Goal: Find specific page/section: Find specific page/section

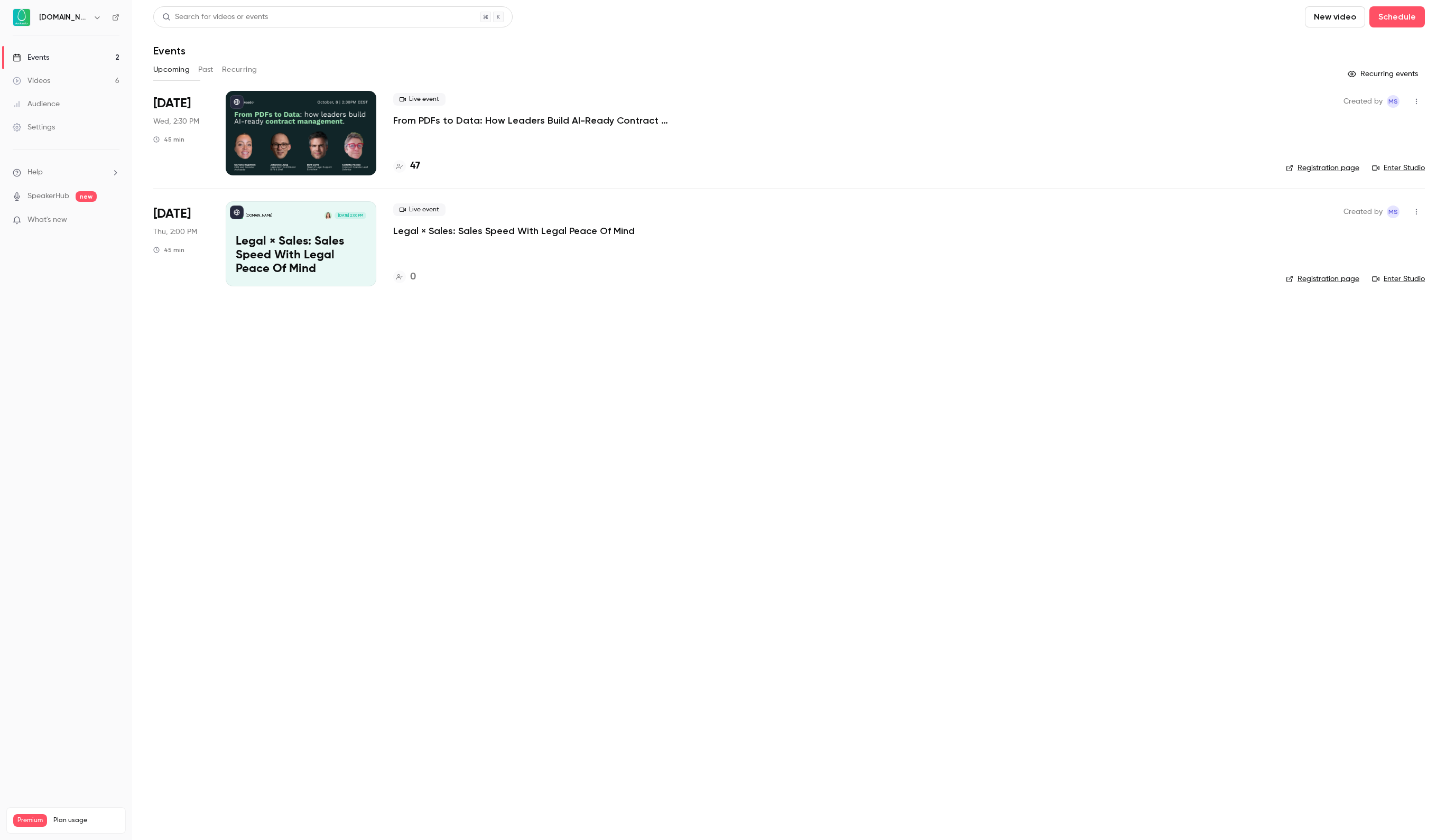
click at [308, 124] on div at bounding box center [301, 133] width 151 height 85
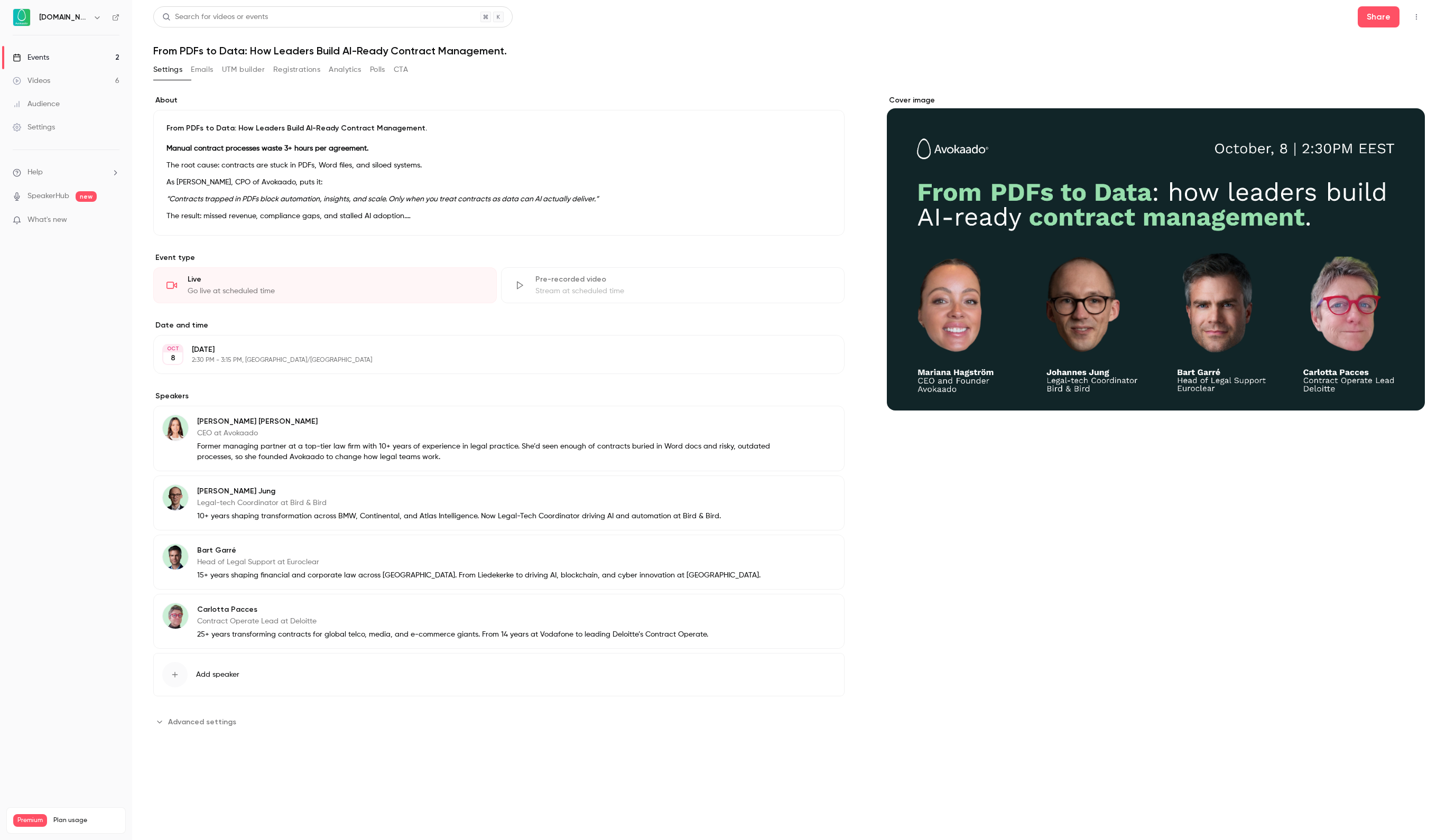
click at [309, 71] on button "Registrations" at bounding box center [296, 69] width 47 height 17
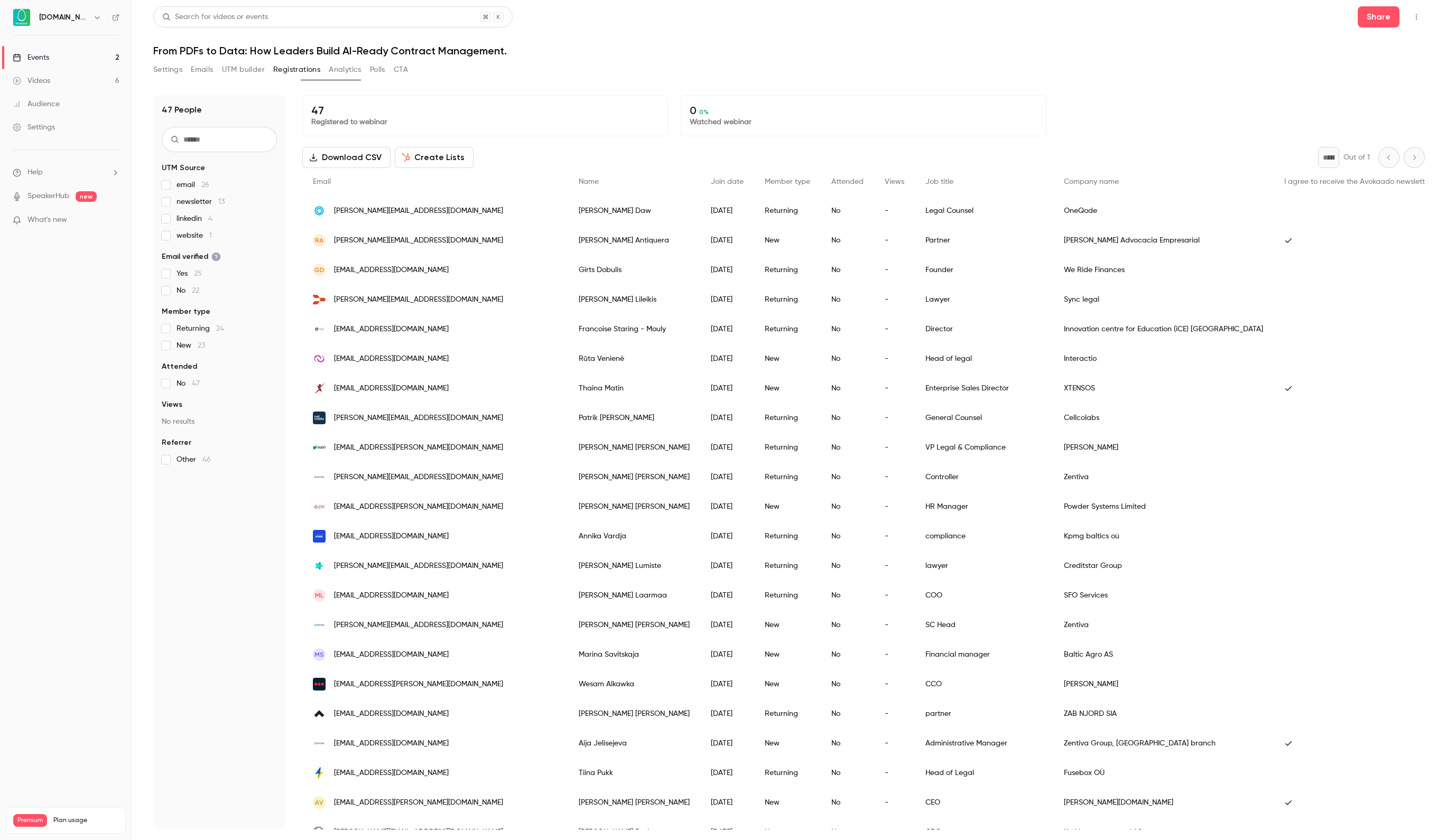
drag, startPoint x: 992, startPoint y: 4, endPoint x: 1438, endPoint y: 532, distance: 691.2
click at [1437, 532] on main "Search for videos or events Share From PDFs to Data: How Leaders Build AI-Ready…" at bounding box center [789, 420] width 1314 height 840
